Goal: Transaction & Acquisition: Purchase product/service

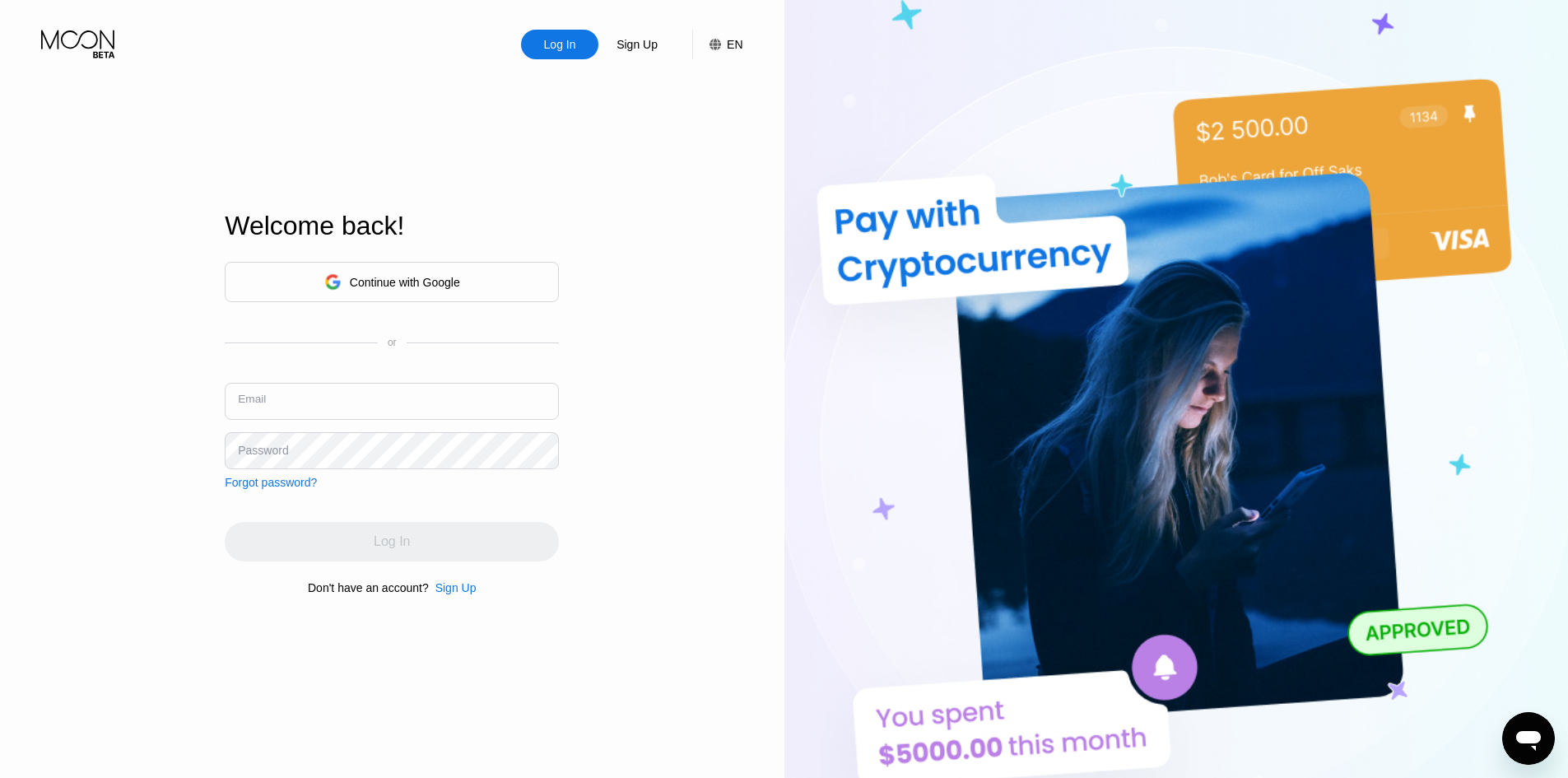
click at [364, 401] on input "text" at bounding box center [391, 402] width 334 height 37
click at [632, 42] on div "Sign Up" at bounding box center [637, 44] width 45 height 17
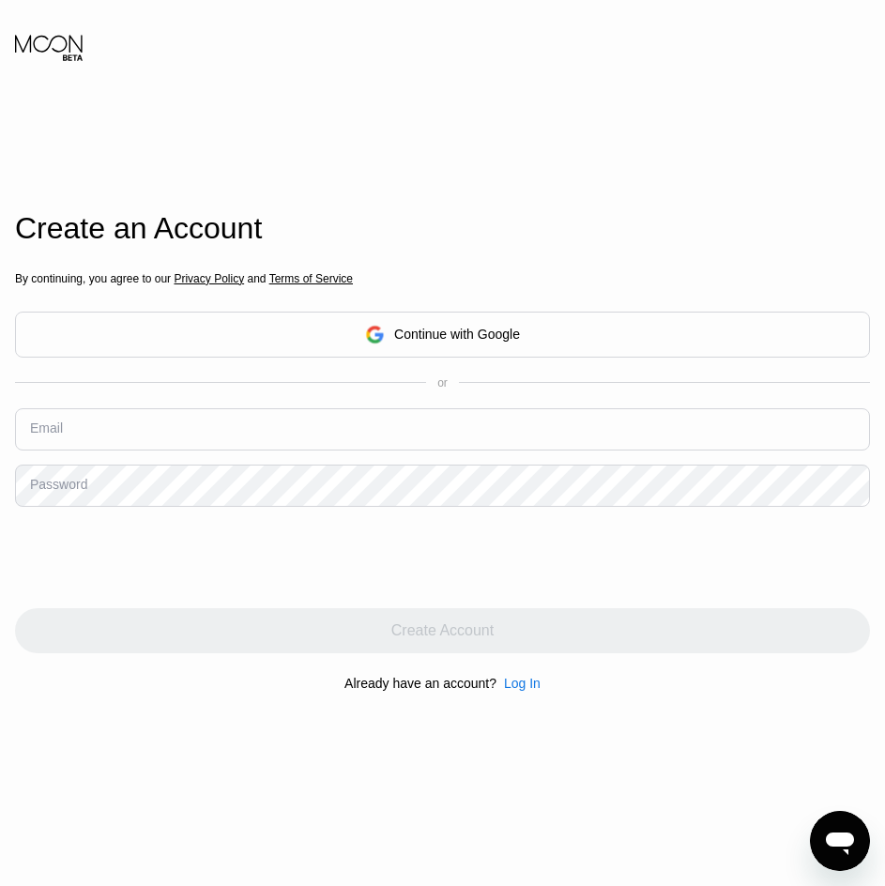
click at [173, 437] on input "text" at bounding box center [442, 429] width 855 height 42
type input "[EMAIL_ADDRESS][DOMAIN_NAME]"
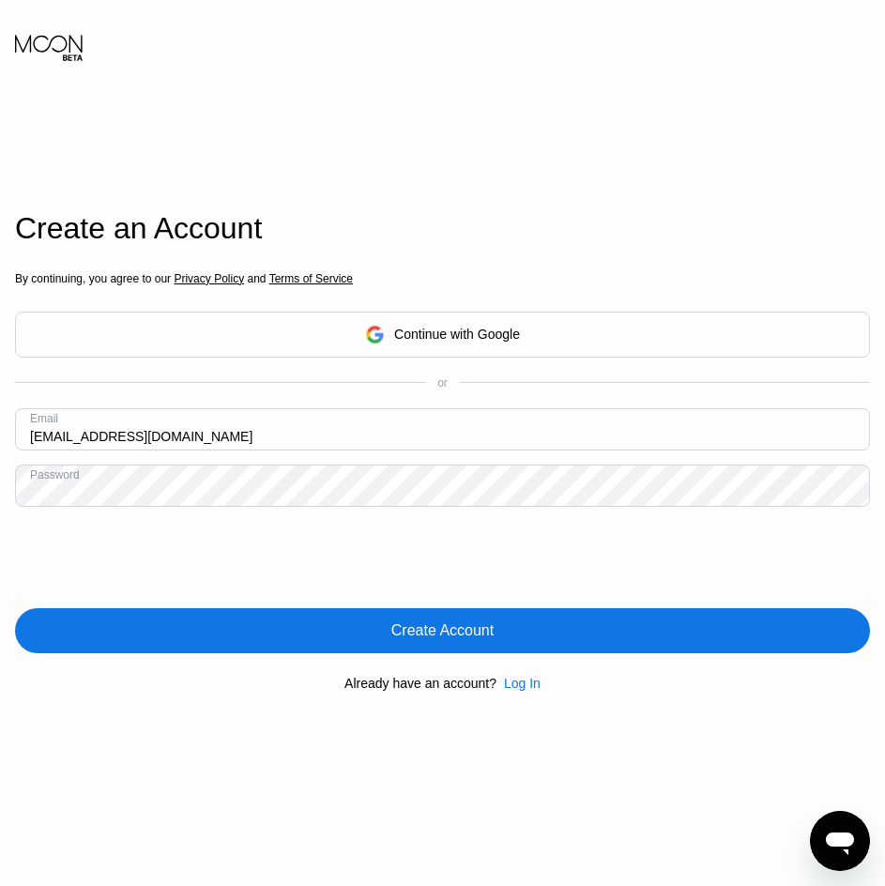
click at [400, 631] on div "Create Account" at bounding box center [442, 630] width 102 height 19
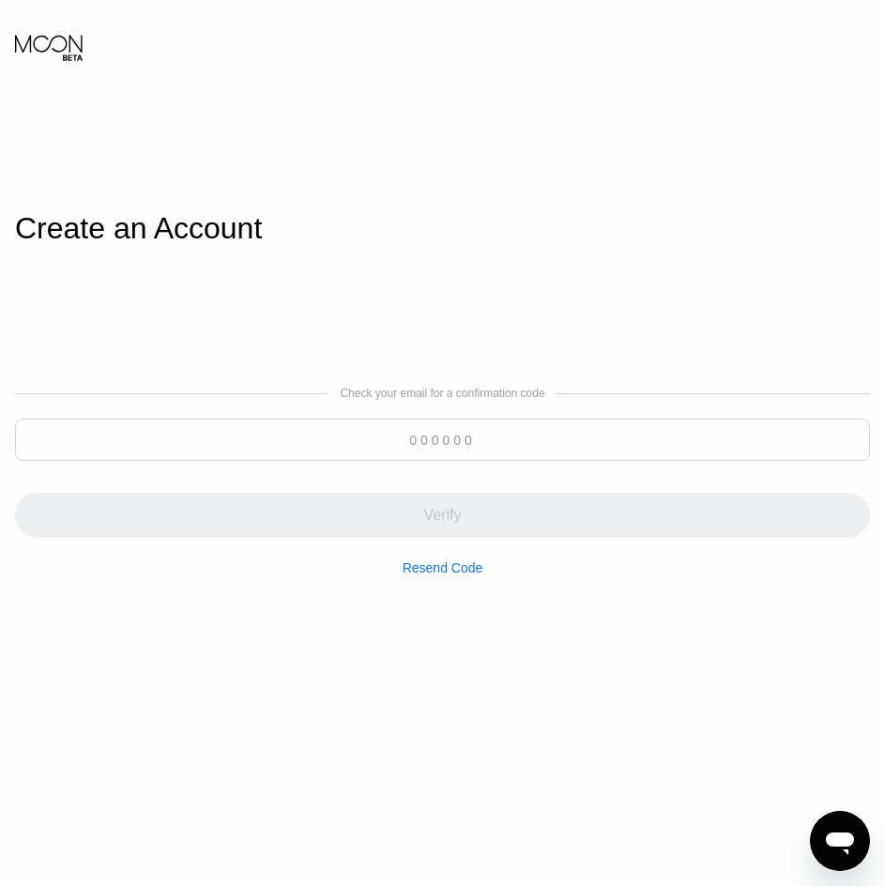
click at [221, 449] on input at bounding box center [442, 440] width 855 height 42
paste input "521619"
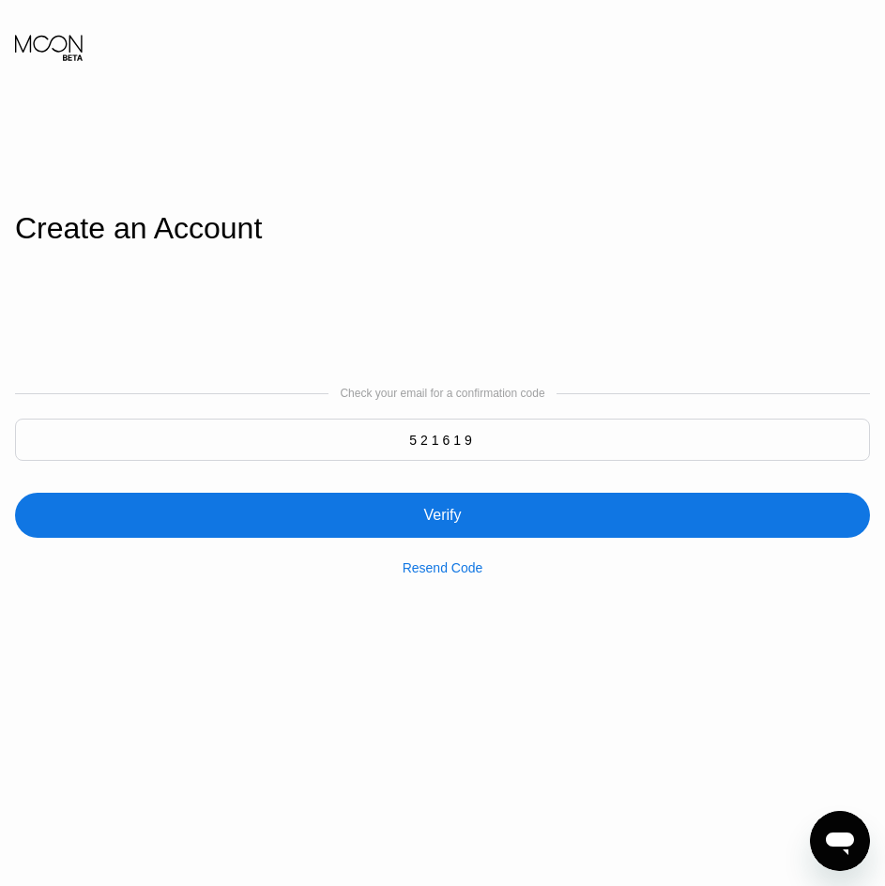
type input "521619"
click at [353, 515] on div "Verify" at bounding box center [442, 515] width 855 height 45
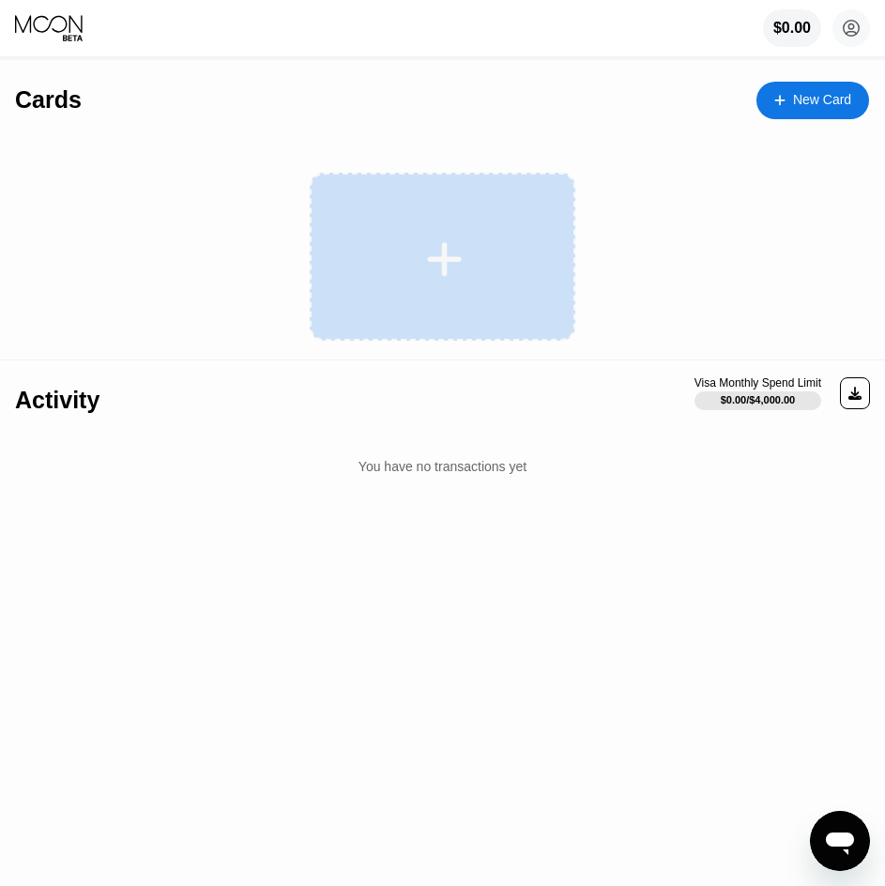
click at [437, 259] on icon at bounding box center [444, 259] width 35 height 35
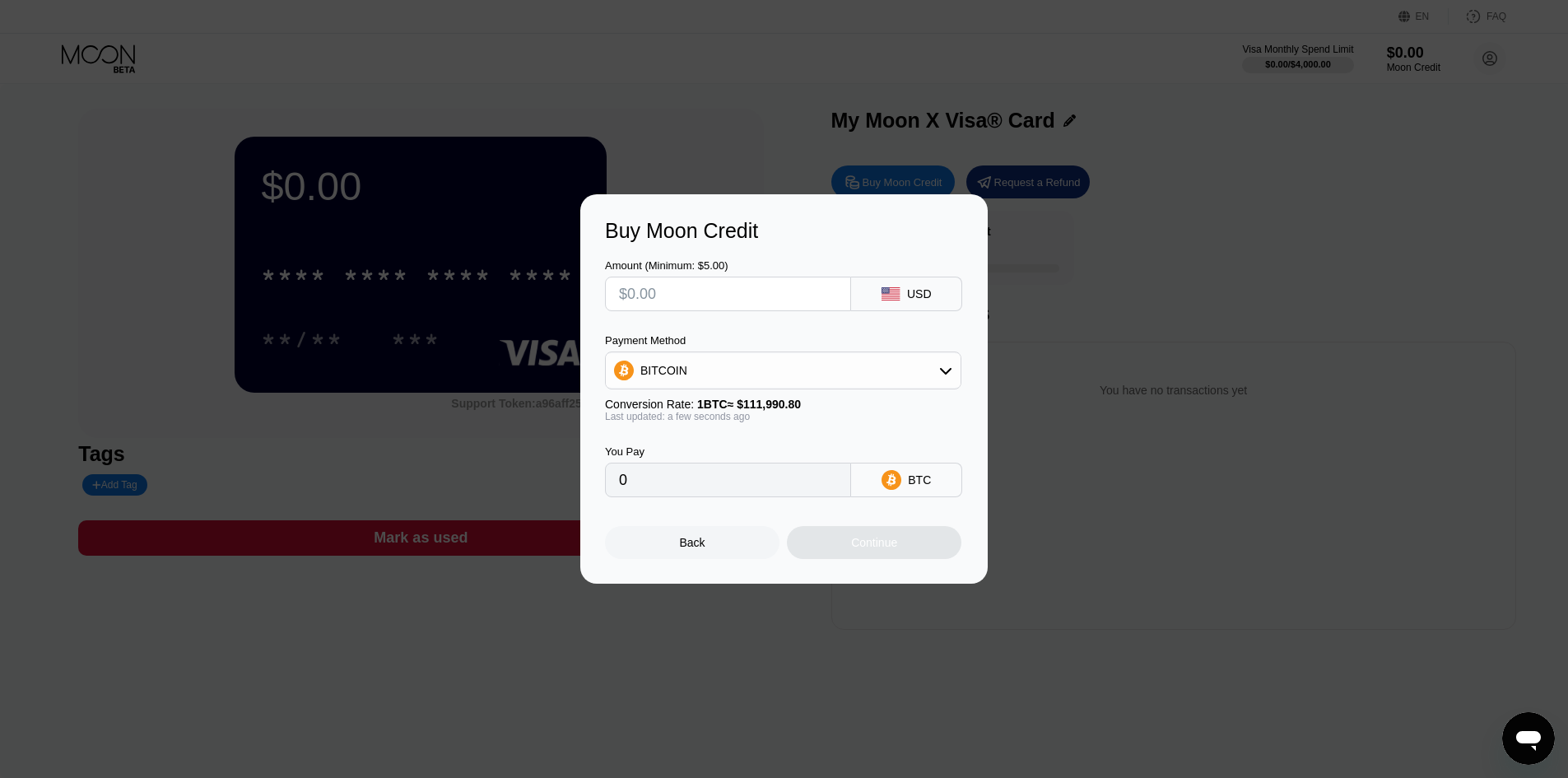
click at [712, 636] on div at bounding box center [790, 389] width 1581 height 778
click at [707, 545] on div "Back" at bounding box center [692, 543] width 175 height 33
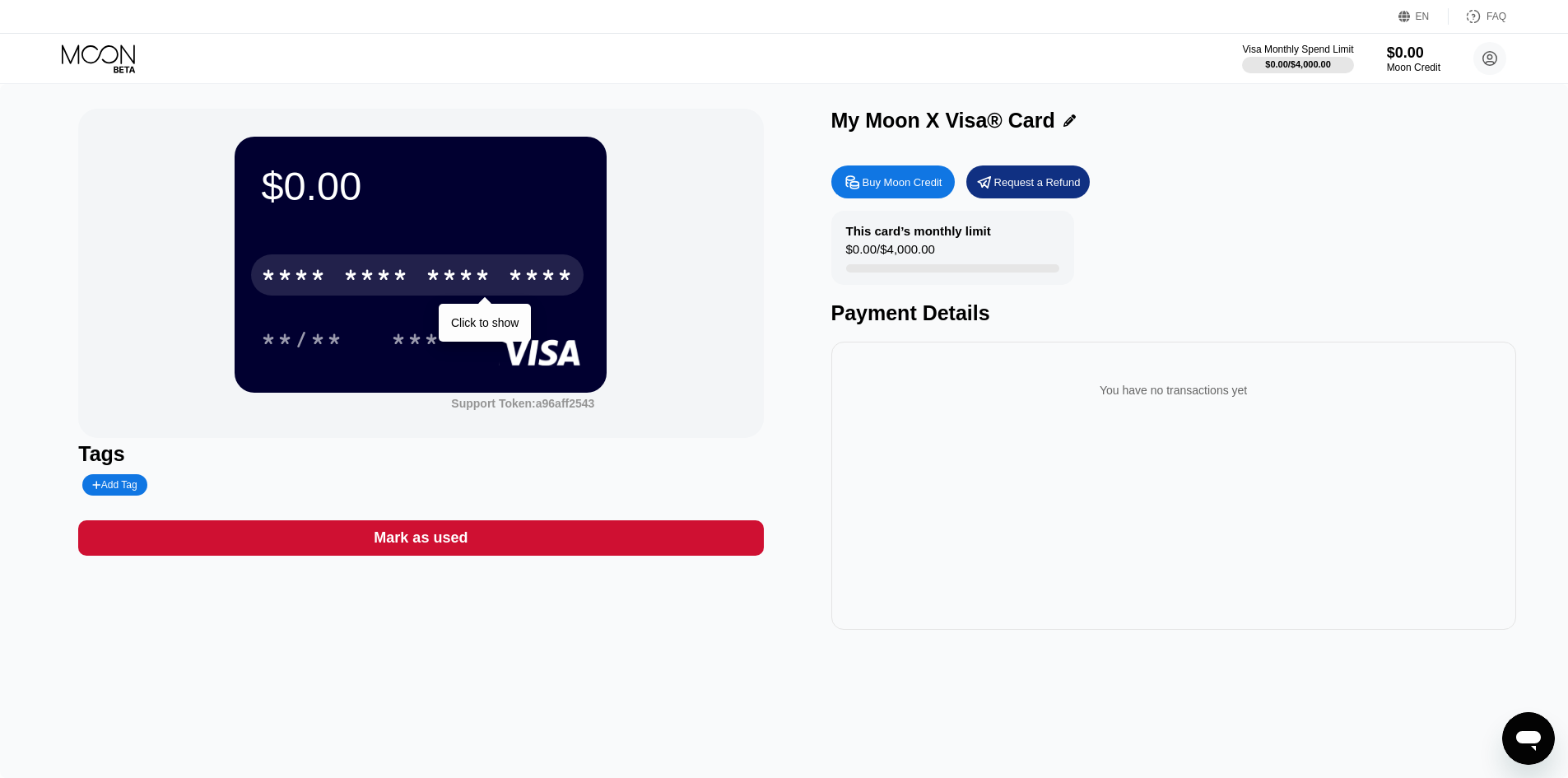
click at [474, 286] on div "* * * *" at bounding box center [458, 277] width 66 height 26
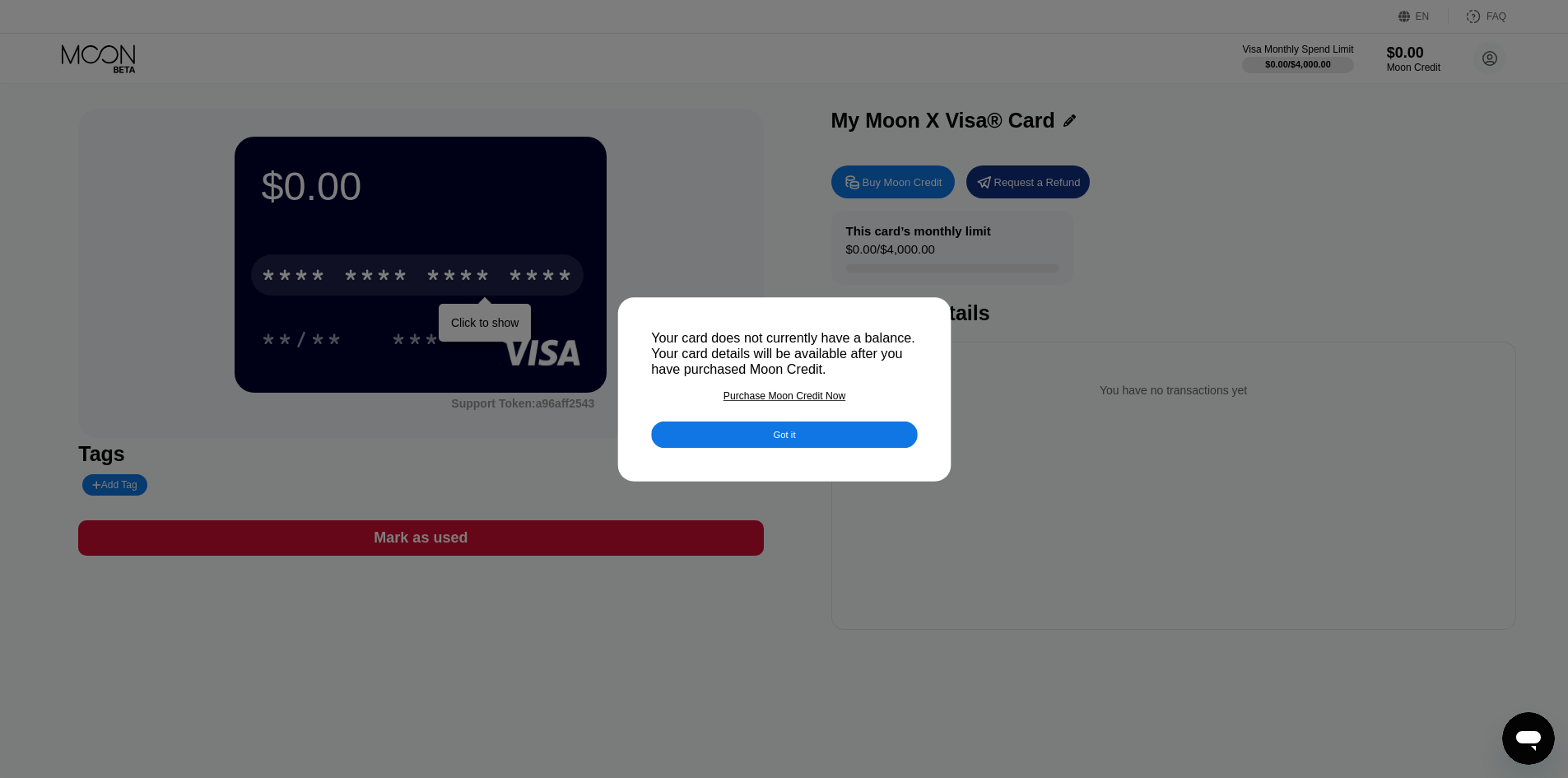
click at [546, 625] on div at bounding box center [790, 389] width 1581 height 778
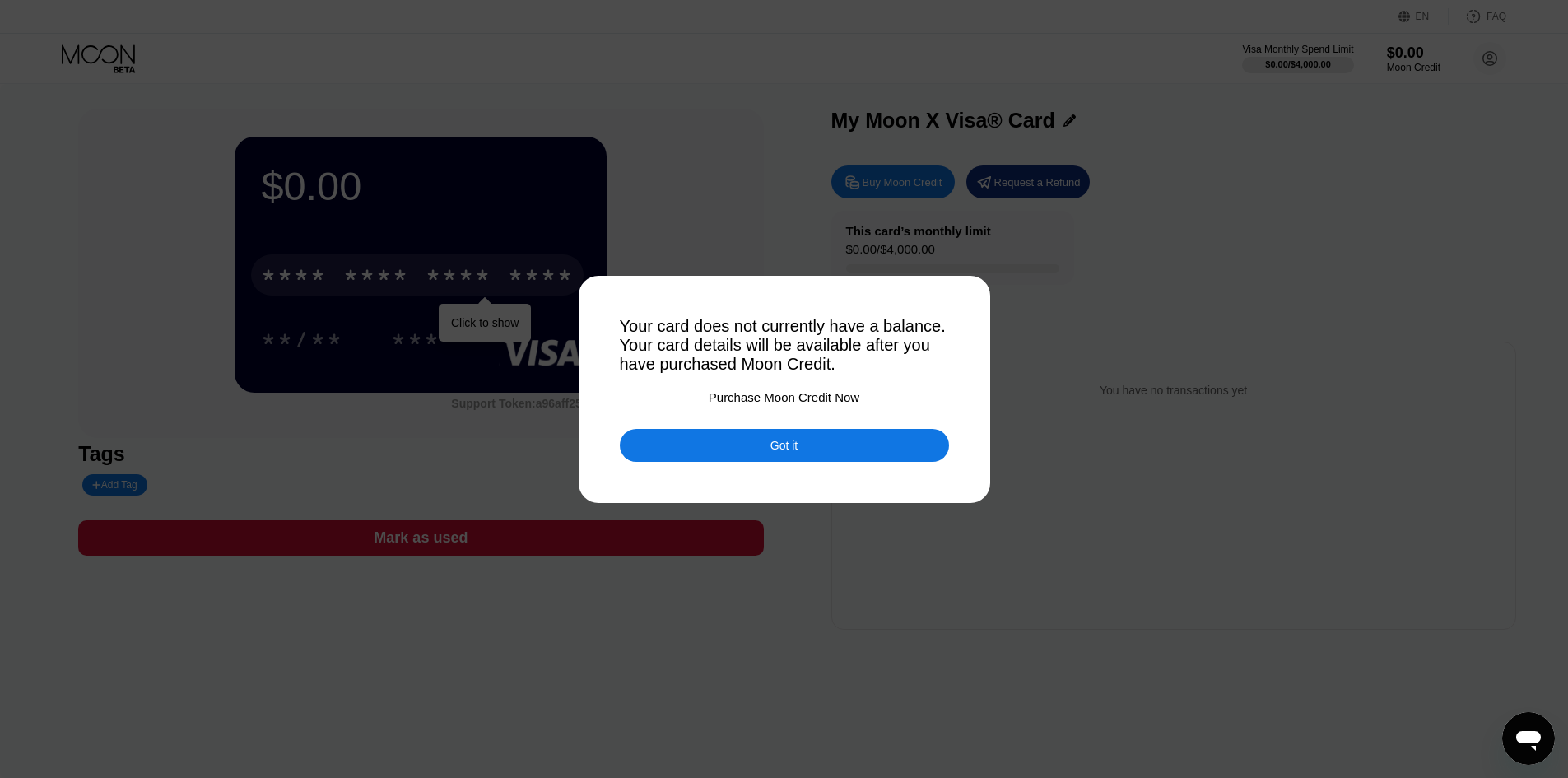
click at [802, 449] on div "Got it" at bounding box center [785, 446] width 330 height 33
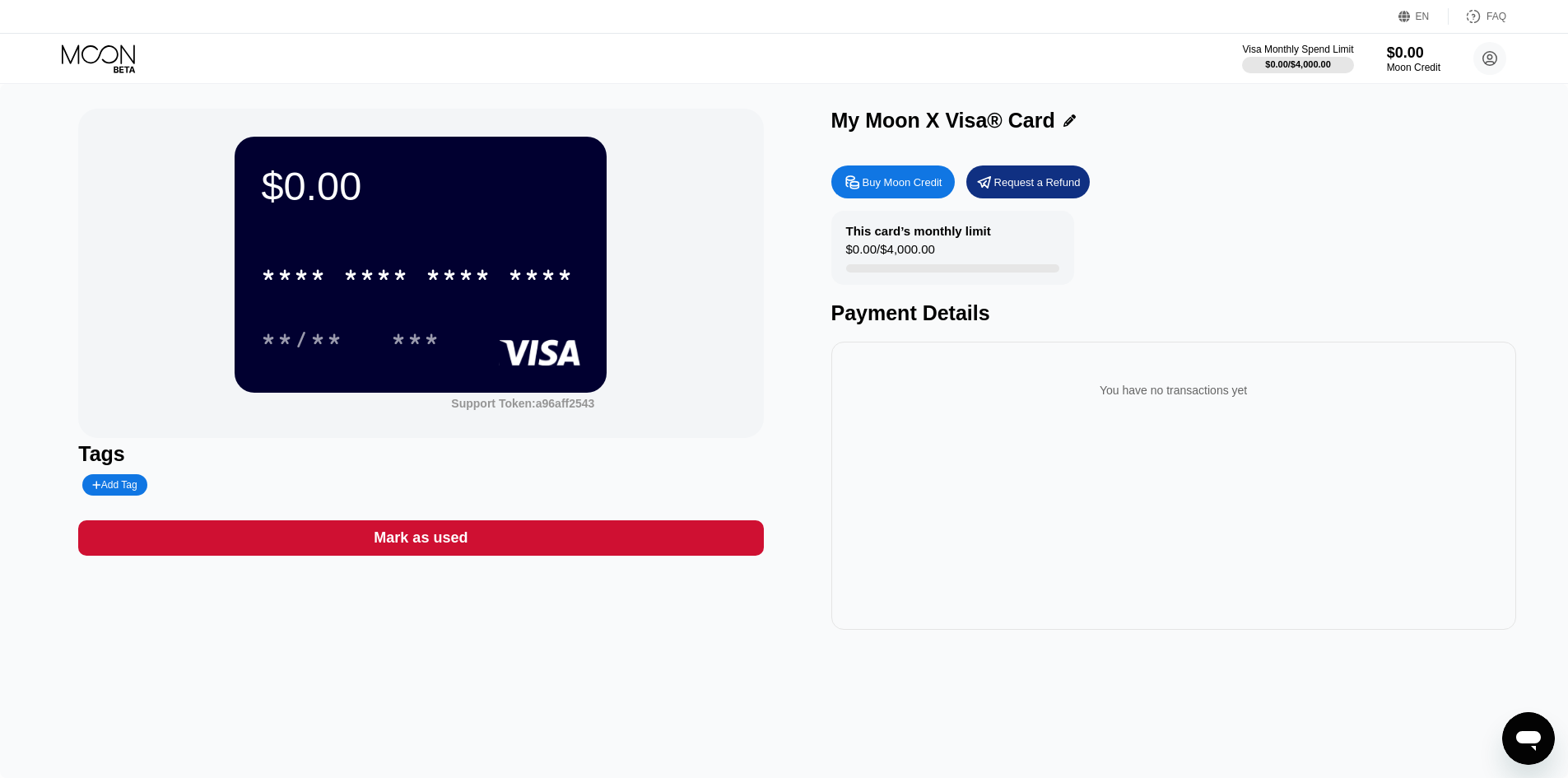
click at [474, 667] on div "$0.00 * * * * * * * * * * * * **** **/** *** Support Token: a96aff2543 Tags Add…" at bounding box center [784, 431] width 1568 height 694
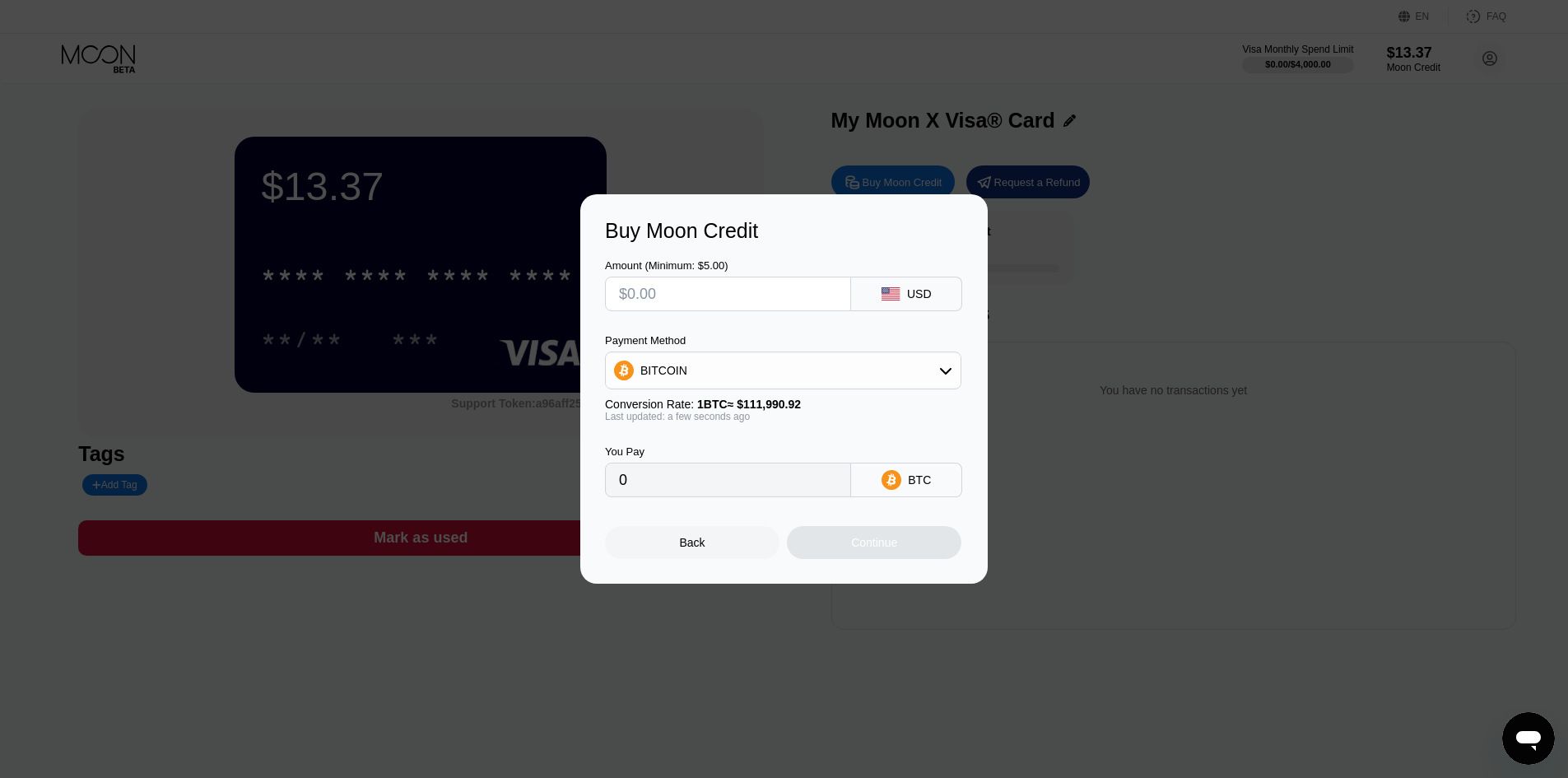
click at [320, 626] on div at bounding box center [790, 389] width 1581 height 778
drag, startPoint x: 1143, startPoint y: 553, endPoint x: 1030, endPoint y: 441, distance: 159.1
click at [1134, 542] on div "Buy Moon Credit Amount (Minimum: $5.00) USD Payment Method BITCOIN Conversion R…" at bounding box center [784, 389] width 1568 height 389
click at [760, 543] on div "Back" at bounding box center [692, 543] width 175 height 33
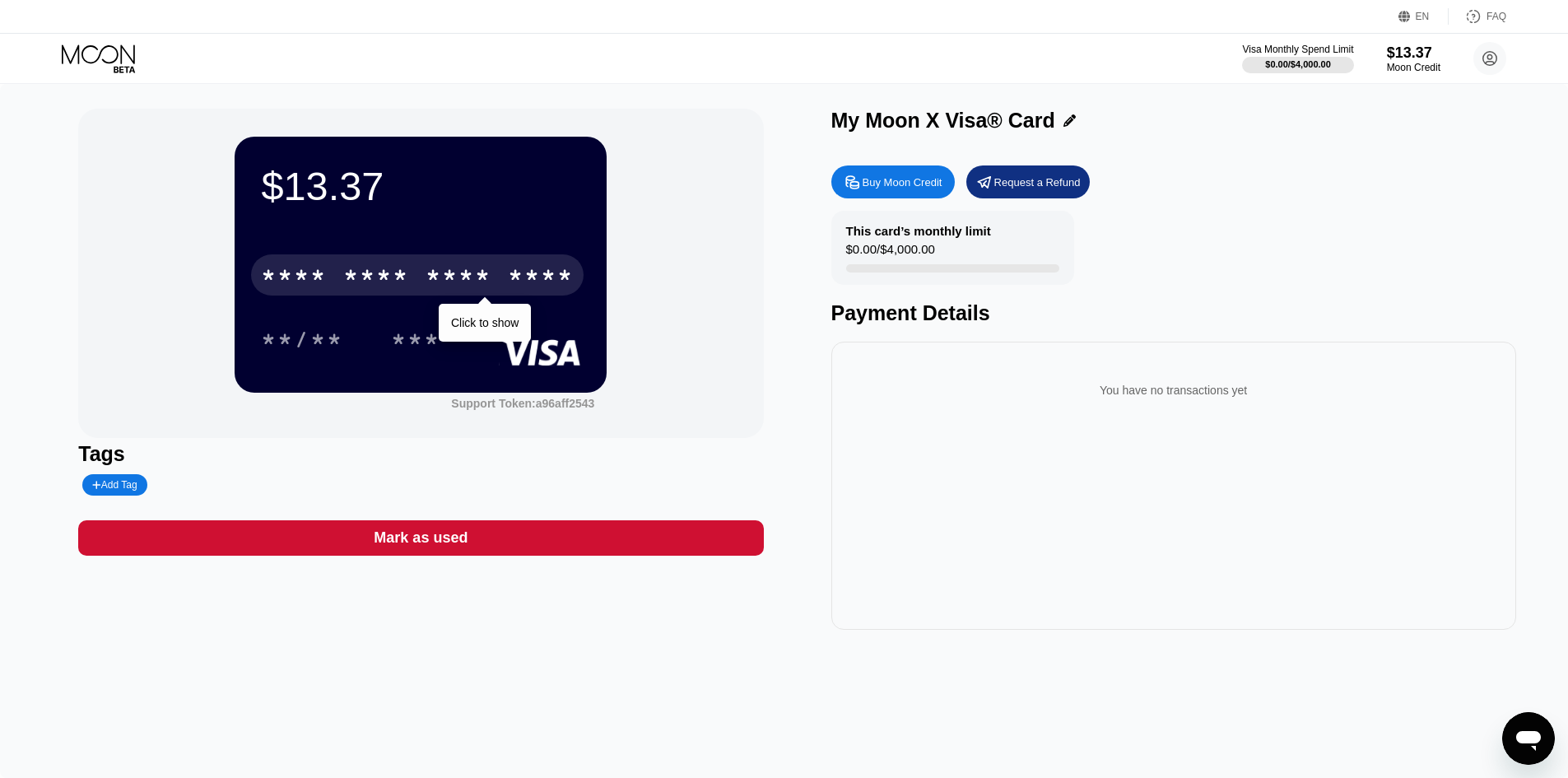
click at [502, 276] on div "* * * * * * * * * * * * ****" at bounding box center [417, 275] width 332 height 41
click at [542, 271] on div "5424" at bounding box center [540, 277] width 66 height 26
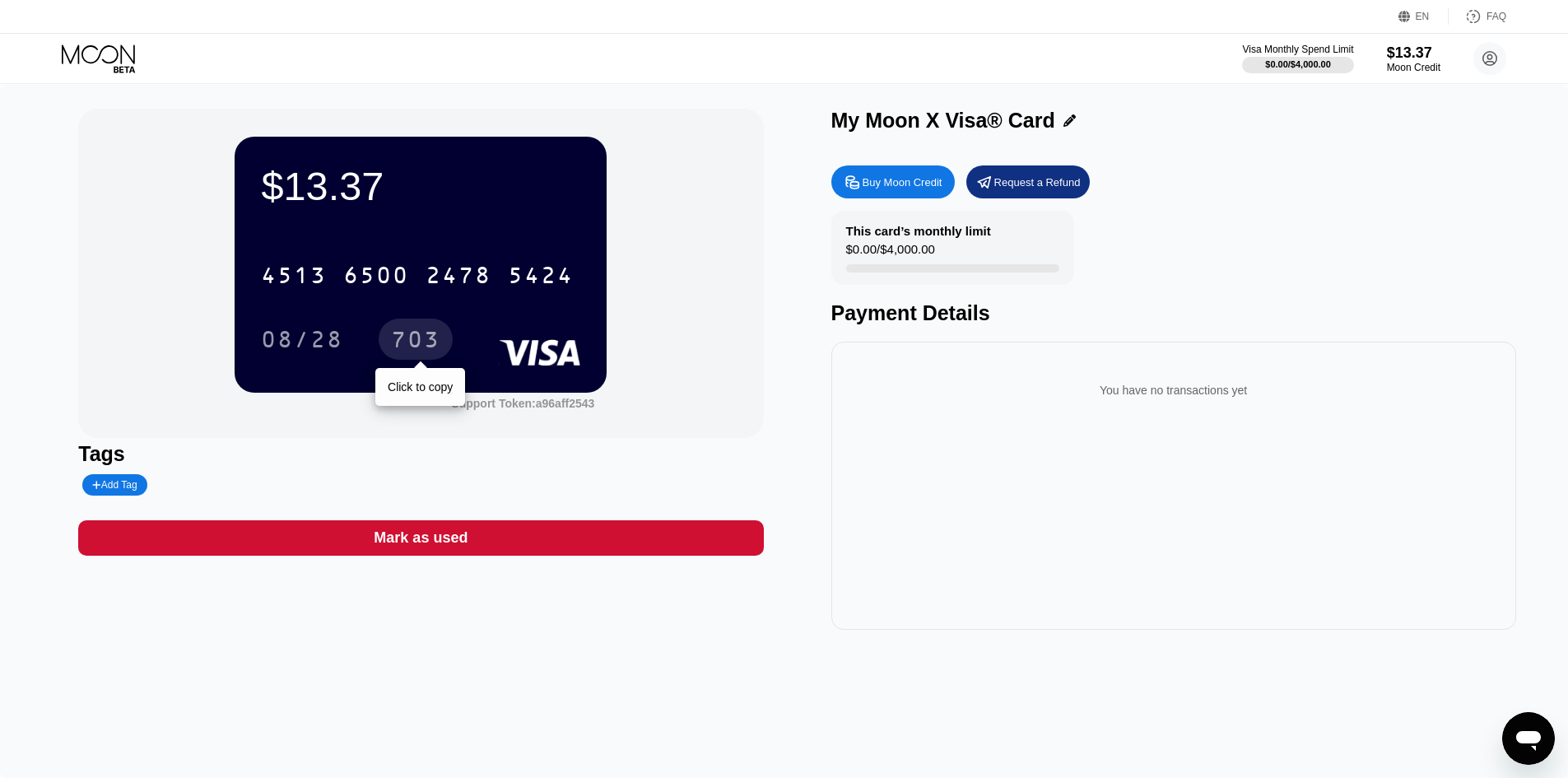
click at [403, 343] on div "703" at bounding box center [416, 342] width 49 height 26
